Goal: Task Accomplishment & Management: Use online tool/utility

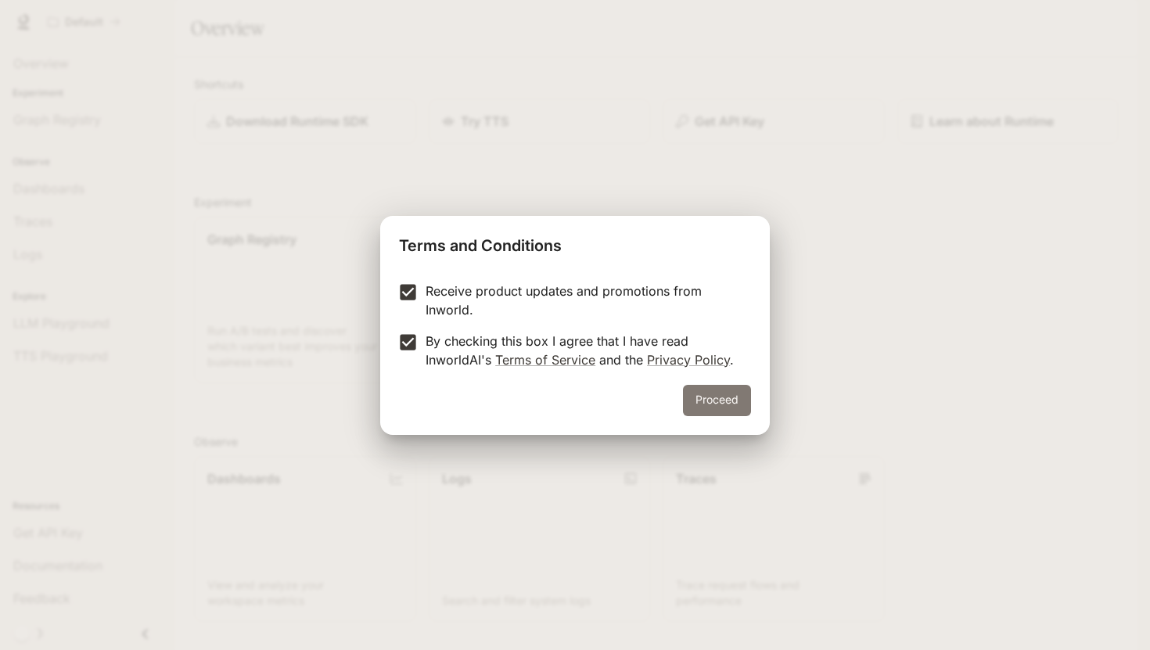
click at [710, 400] on button "Proceed" at bounding box center [717, 400] width 68 height 31
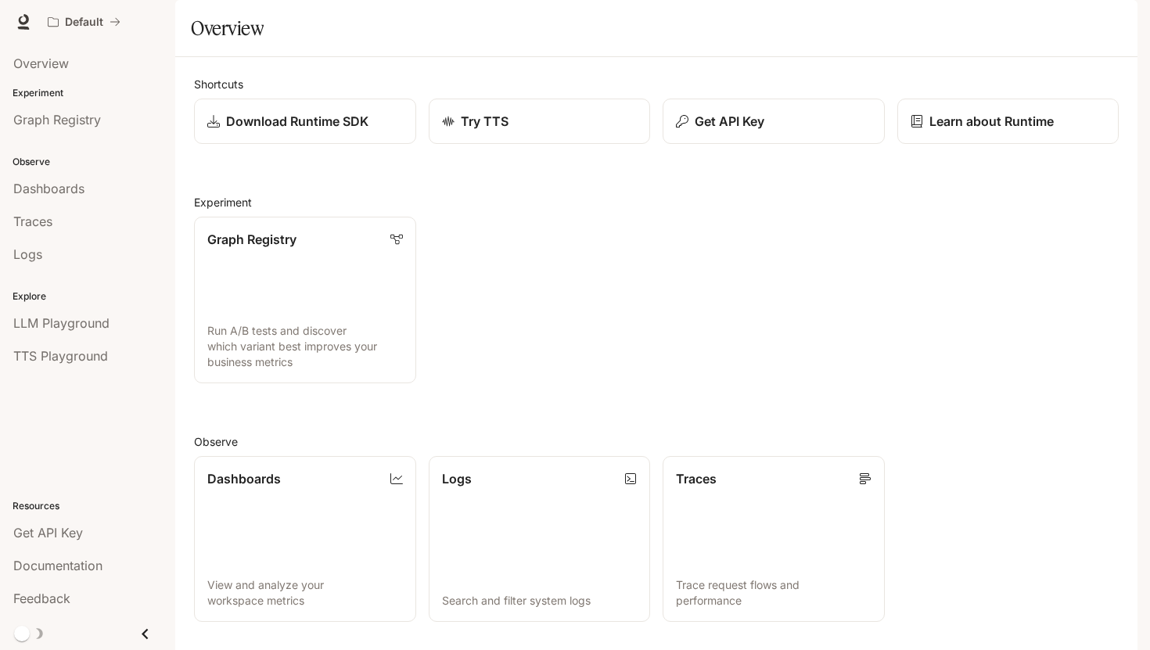
scroll to position [121, 0]
click at [59, 597] on span "Feedback" at bounding box center [41, 598] width 57 height 19
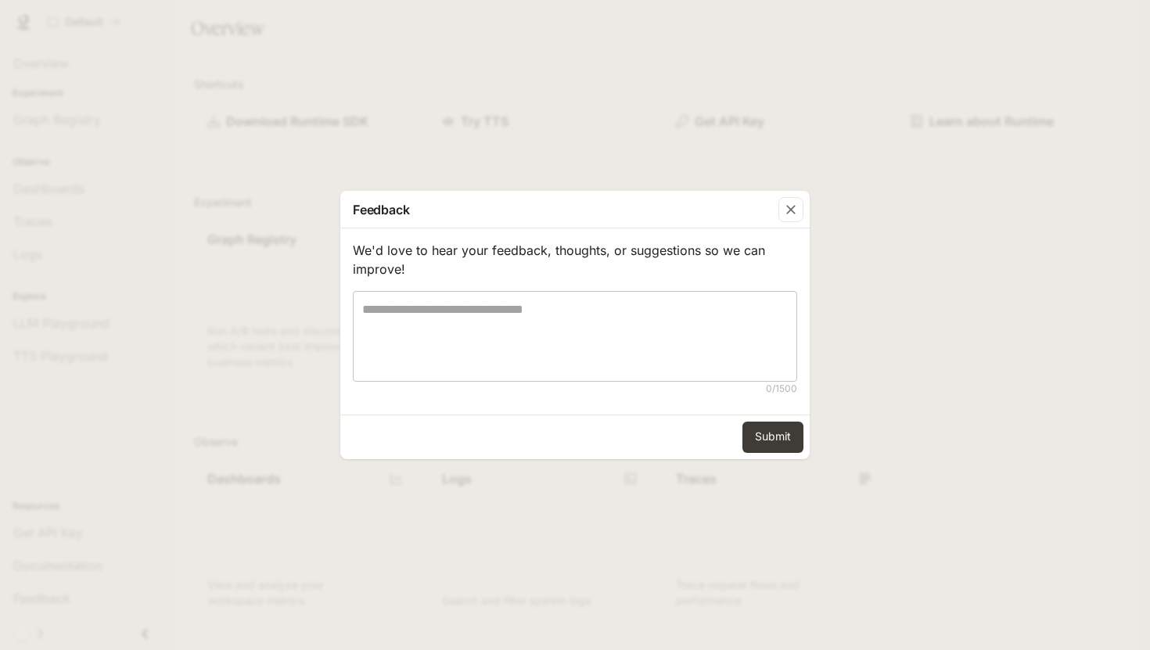
click at [457, 344] on textarea at bounding box center [575, 336] width 426 height 72
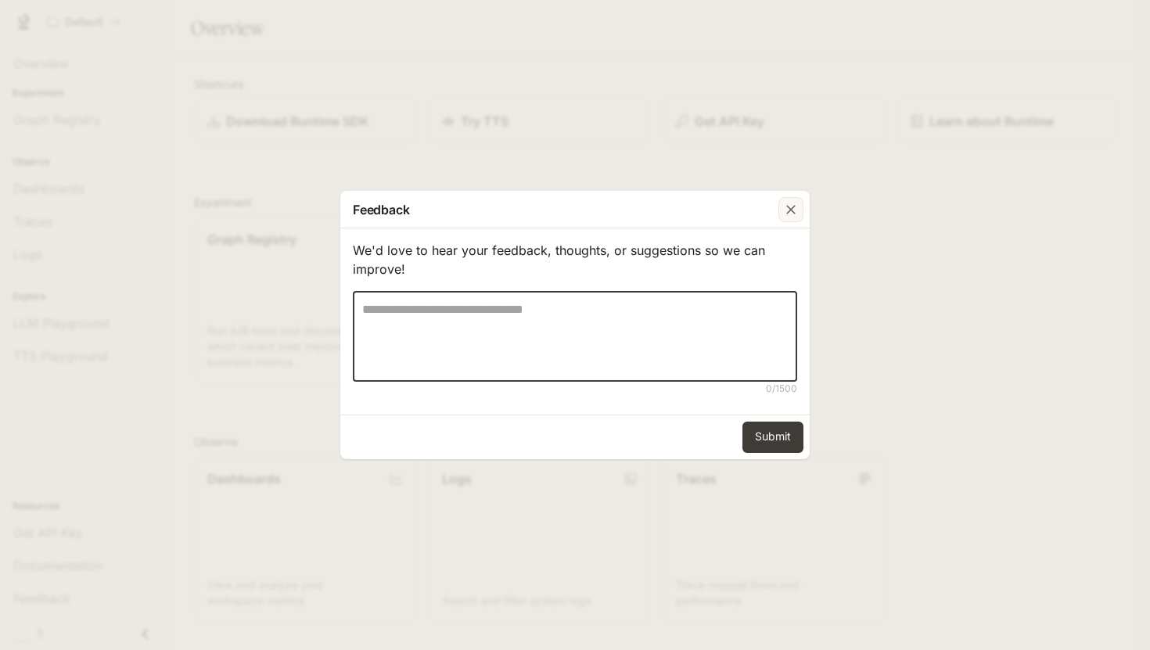
click at [788, 217] on icon "button" at bounding box center [791, 210] width 16 height 16
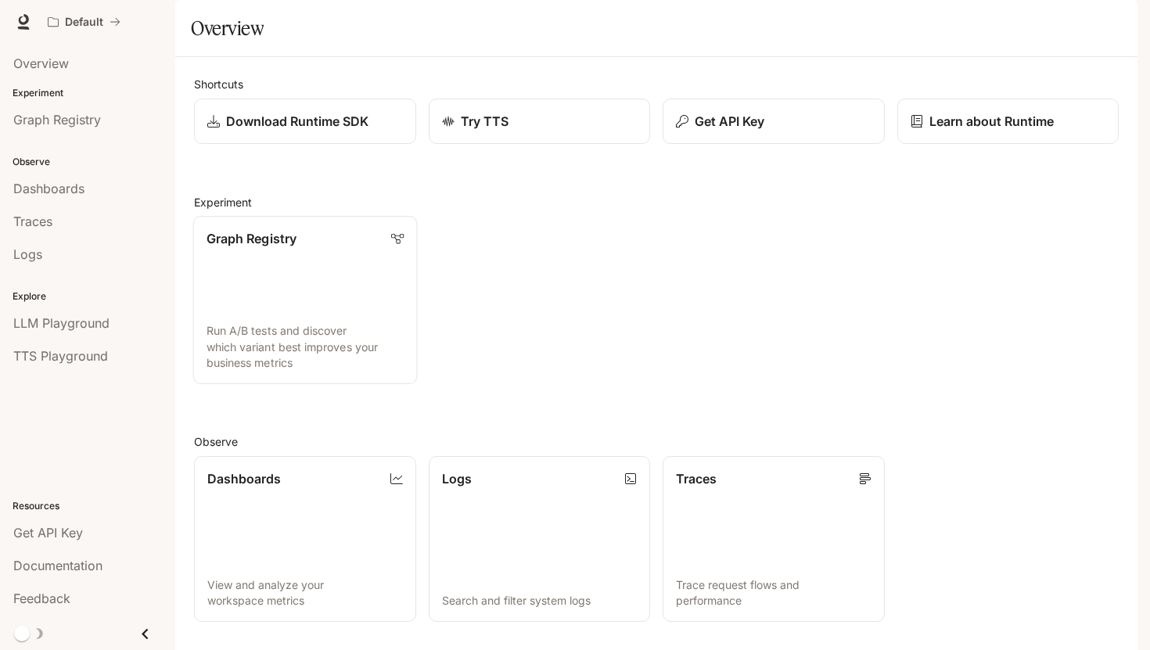
scroll to position [0, 0]
click at [59, 67] on span "Overview" at bounding box center [41, 63] width 56 height 19
click at [67, 55] on span "Overview" at bounding box center [41, 63] width 56 height 19
click at [25, 21] on icon at bounding box center [24, 19] width 10 height 11
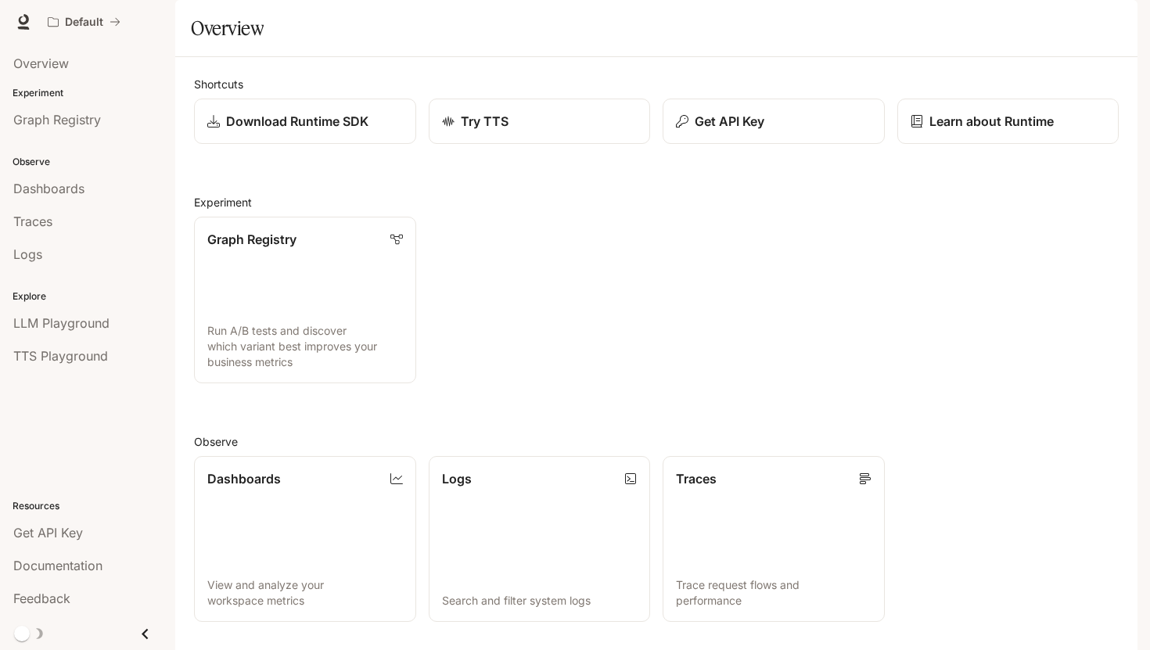
click at [149, 630] on icon "Close drawer" at bounding box center [145, 634] width 21 height 21
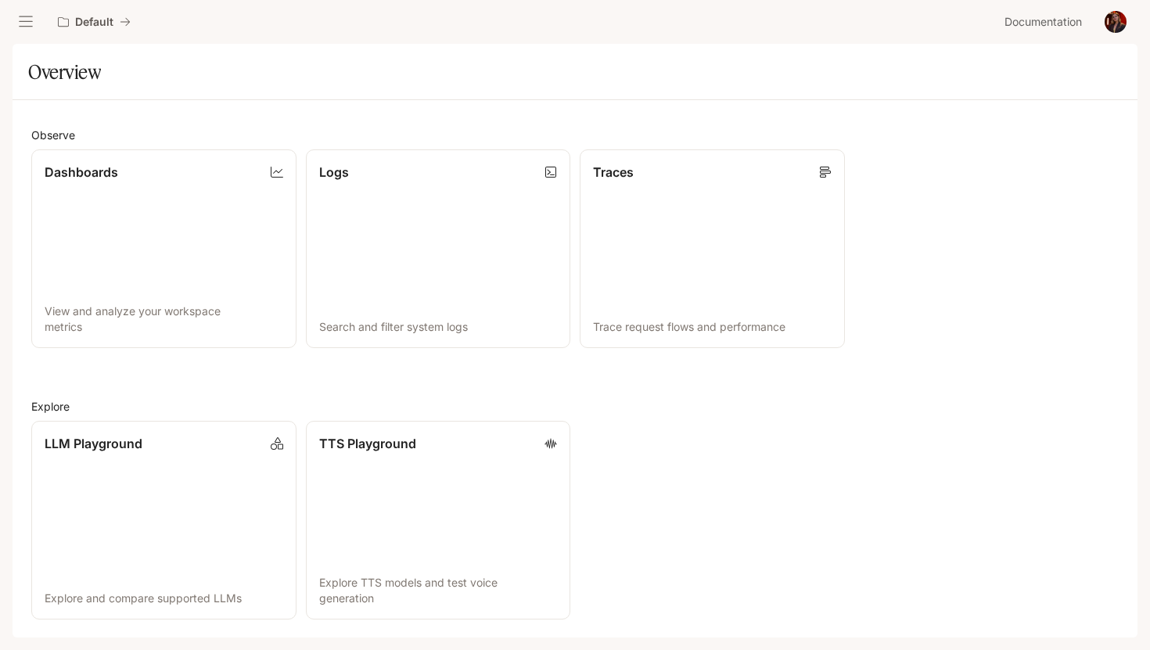
scroll to position [0, 0]
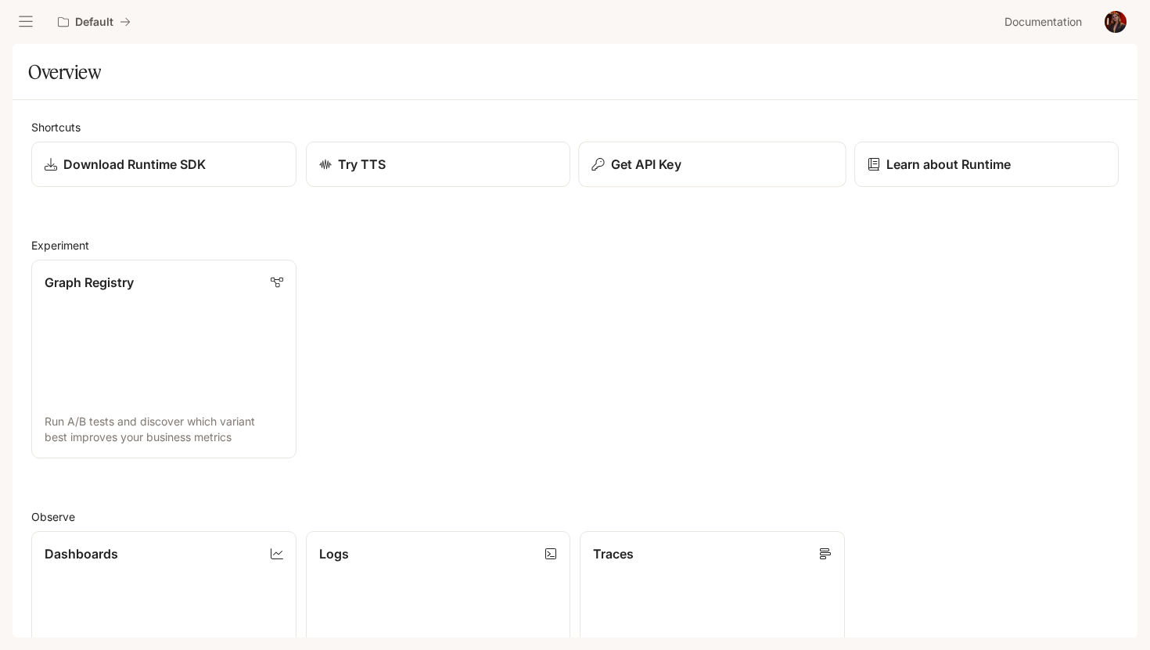
click at [669, 172] on p "Get API Key" at bounding box center [646, 164] width 70 height 19
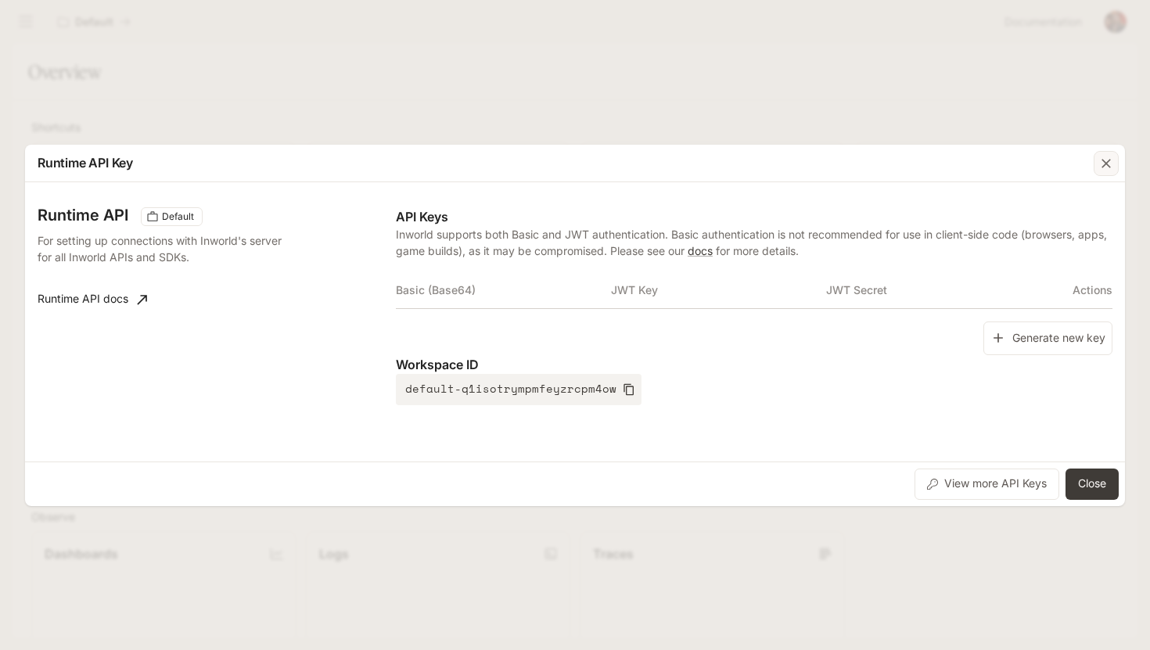
click at [1103, 161] on icon "button" at bounding box center [1107, 164] width 16 height 16
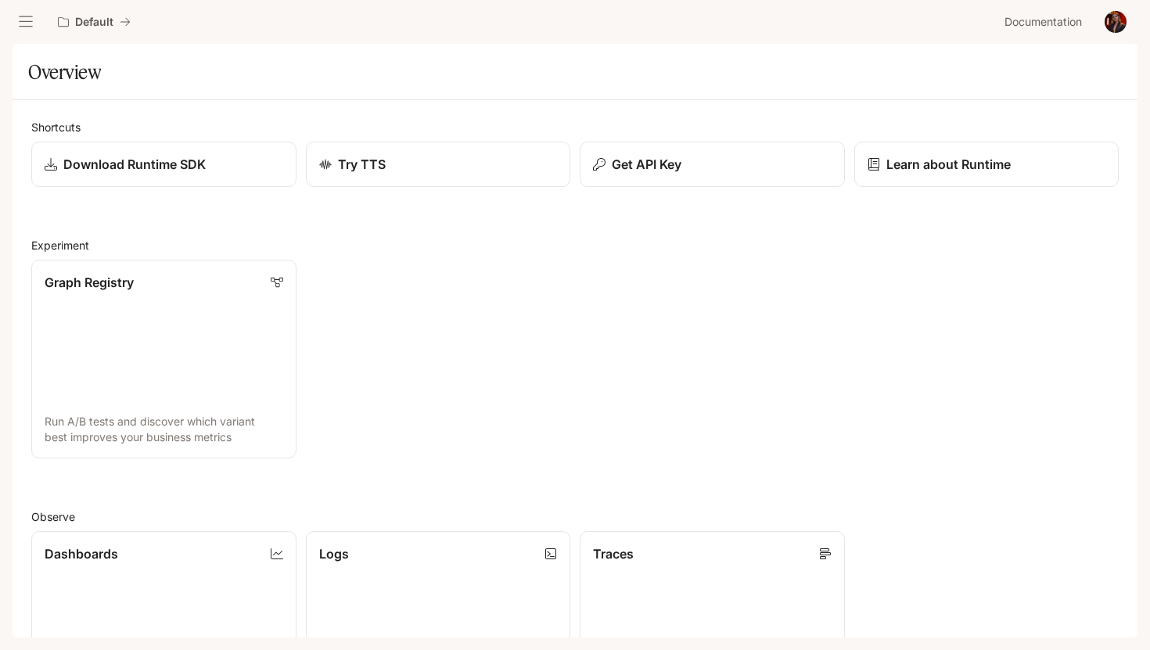
click at [1110, 20] on img "button" at bounding box center [1116, 22] width 22 height 22
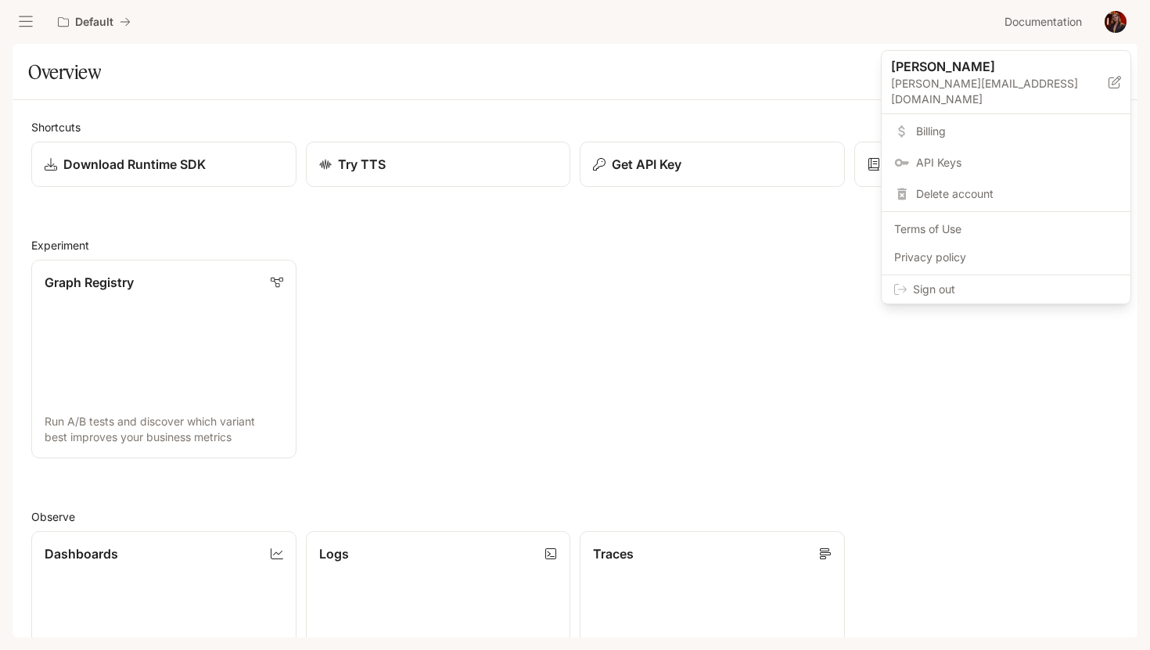
click at [789, 308] on div at bounding box center [575, 325] width 1150 height 650
